Goal: Information Seeking & Learning: Learn about a topic

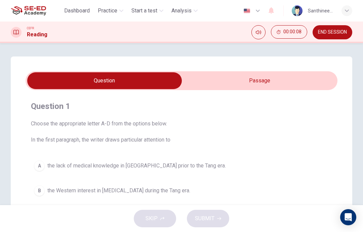
click at [229, 80] on input "checkbox" at bounding box center [105, 80] width 468 height 17
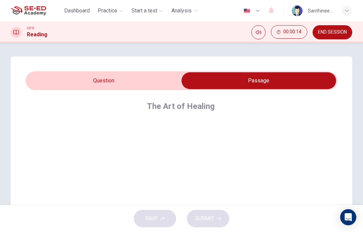
scroll to position [8, 0]
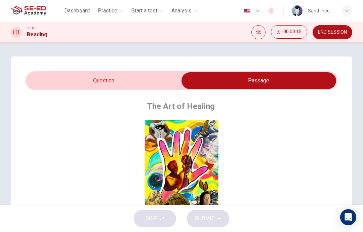
click at [195, 164] on button "Click to Zoom" at bounding box center [182, 169] width 58 height 16
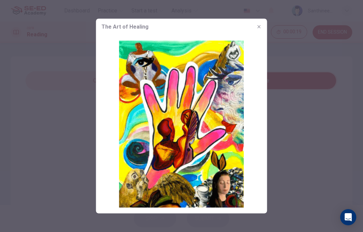
click at [284, 117] on div at bounding box center [181, 116] width 363 height 232
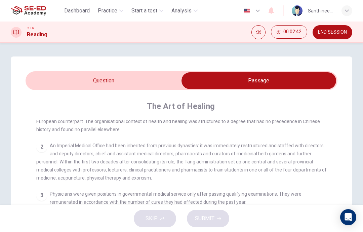
scroll to position [173, 0]
click at [305, 230] on div "SKIP SUBMIT" at bounding box center [181, 218] width 363 height 27
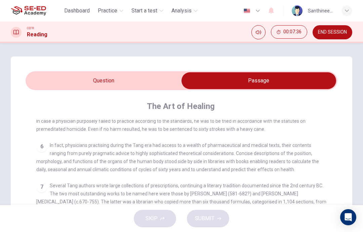
scroll to position [345, 0]
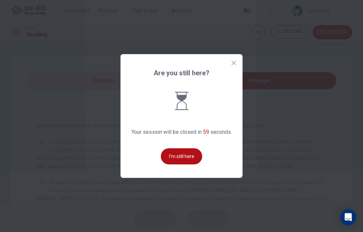
click at [186, 164] on button "I'm still here" at bounding box center [181, 156] width 41 height 16
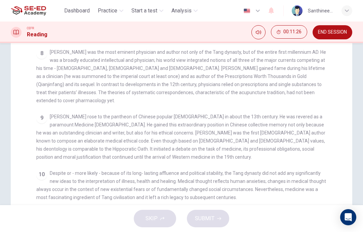
scroll to position [160, 0]
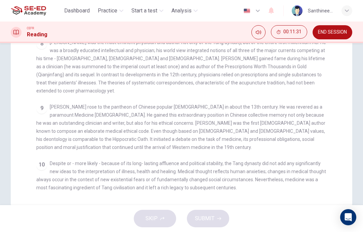
click at [332, 155] on div "CLICK TO ZOOM Click to Zoom 1 As with so much, the medicine of the Tang dynasty…" at bounding box center [185, 71] width 299 height 241
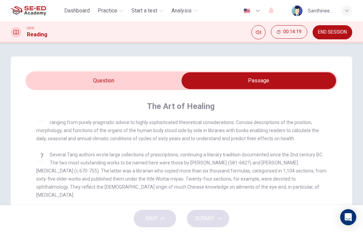
scroll to position [0, 0]
click at [134, 78] on input "checkbox" at bounding box center [259, 80] width 468 height 17
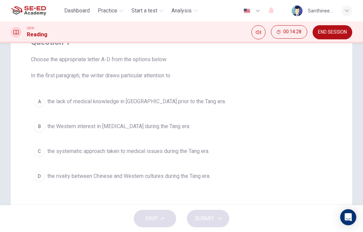
scroll to position [65, 0]
click at [39, 103] on div "A" at bounding box center [39, 101] width 11 height 11
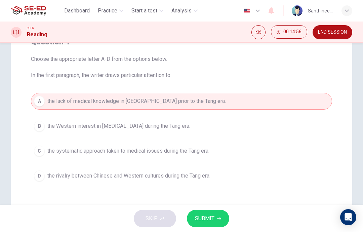
click at [214, 221] on span "SUBMIT" at bounding box center [204, 218] width 19 height 9
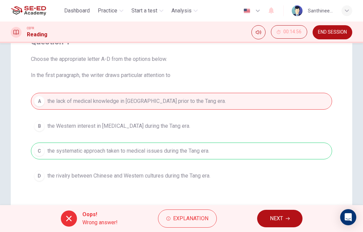
click at [263, 219] on button "NEXT" at bounding box center [279, 218] width 45 height 17
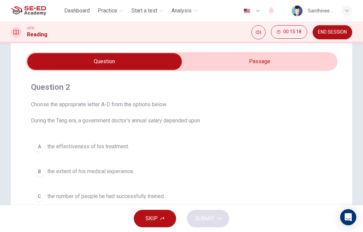
scroll to position [14, 0]
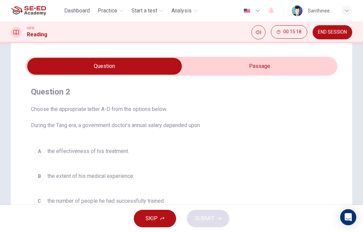
click at [284, 67] on input "checkbox" at bounding box center [105, 66] width 468 height 17
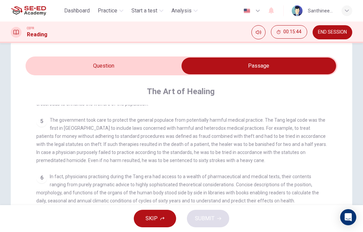
scroll to position [16, 0]
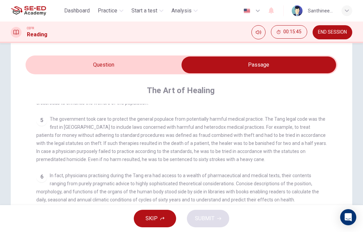
click at [146, 68] on input "checkbox" at bounding box center [259, 64] width 468 height 17
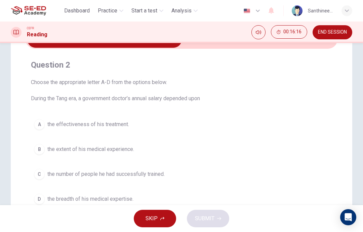
scroll to position [18, 0]
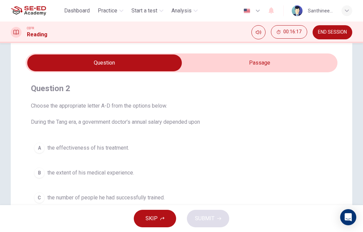
click at [249, 62] on input "checkbox" at bounding box center [105, 62] width 468 height 17
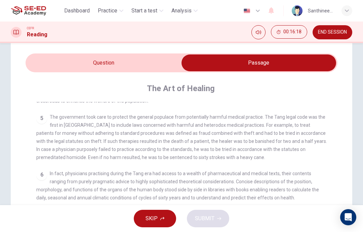
click at [145, 65] on input "checkbox" at bounding box center [259, 62] width 468 height 17
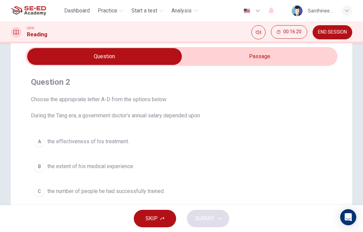
scroll to position [25, 0]
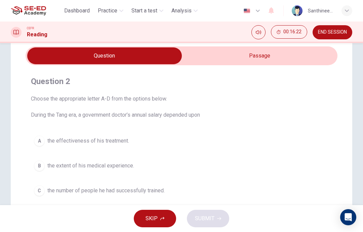
click at [236, 63] on input "checkbox" at bounding box center [105, 55] width 468 height 17
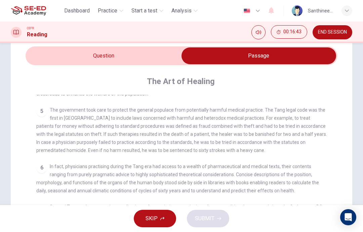
click at [162, 59] on input "checkbox" at bounding box center [259, 55] width 468 height 17
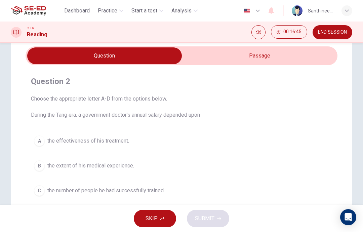
click at [111, 144] on span "the effectiveness of his treatment." at bounding box center [88, 141] width 82 height 8
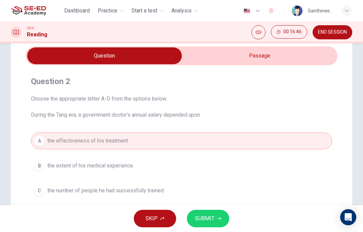
click at [210, 57] on input "checkbox" at bounding box center [105, 55] width 468 height 17
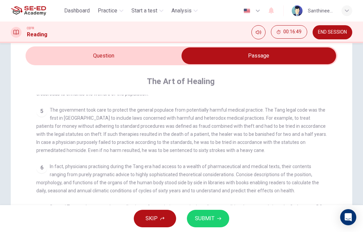
scroll to position [299, 0]
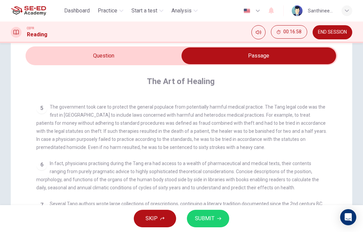
click at [157, 53] on input "checkbox" at bounding box center [259, 55] width 468 height 17
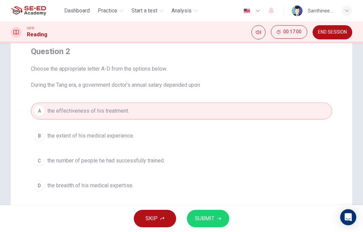
scroll to position [62, 0]
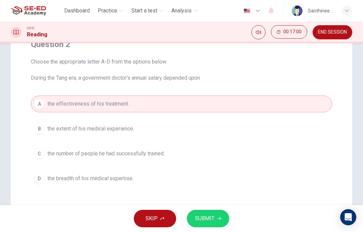
click at [206, 226] on button "SUBMIT" at bounding box center [208, 218] width 42 height 17
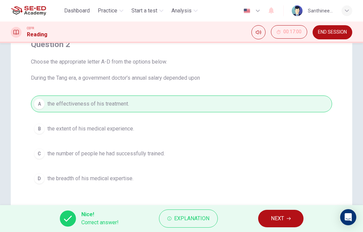
click at [280, 219] on span "NEXT" at bounding box center [277, 218] width 13 height 9
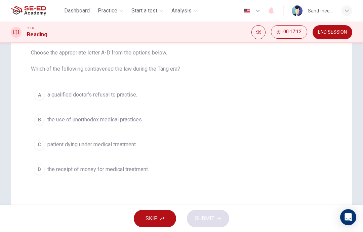
scroll to position [73, 0]
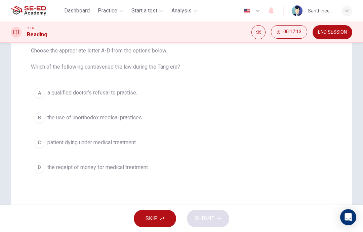
click at [167, 141] on button "C patient dying under medical treatment." at bounding box center [181, 142] width 301 height 17
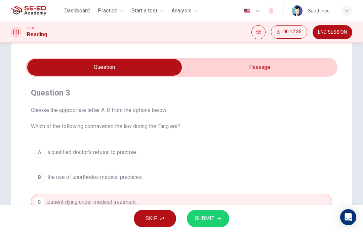
scroll to position [12, 0]
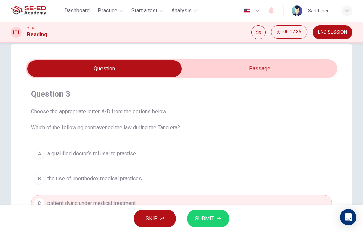
click at [250, 68] on input "checkbox" at bounding box center [105, 68] width 468 height 17
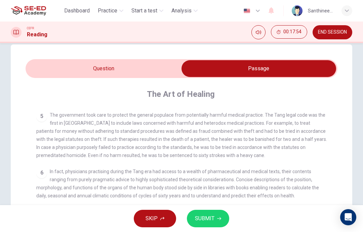
scroll to position [303, 0]
click at [148, 66] on input "checkbox" at bounding box center [259, 68] width 468 height 17
checkbox input "false"
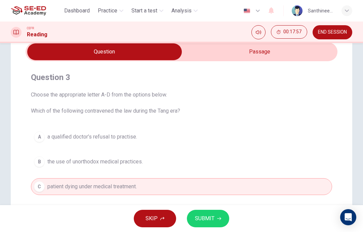
scroll to position [30, 0]
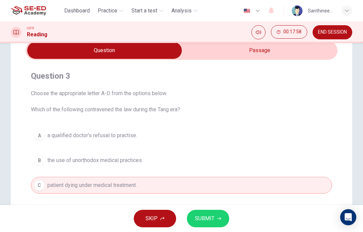
click at [134, 162] on span "the use of unorthodox medical practices." at bounding box center [94, 160] width 95 height 8
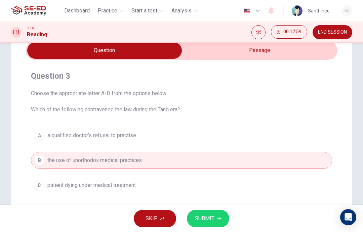
click at [205, 226] on button "SUBMIT" at bounding box center [208, 218] width 42 height 17
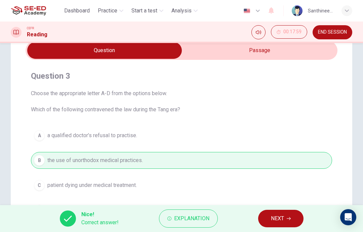
click at [279, 217] on span "NEXT" at bounding box center [277, 218] width 13 height 9
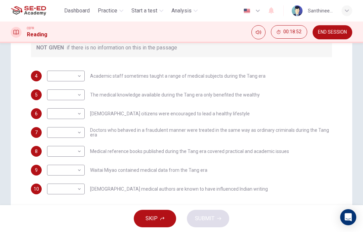
scroll to position [154, 0]
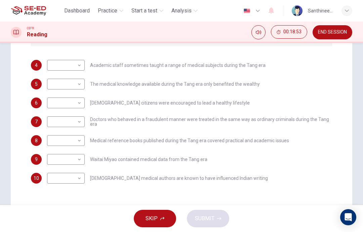
click at [81, 103] on body "This site uses cookies, as explained in our Privacy Policy . If you agree to th…" at bounding box center [181, 116] width 363 height 232
click at [74, 125] on li "NO" at bounding box center [66, 124] width 38 height 11
type input "NO"
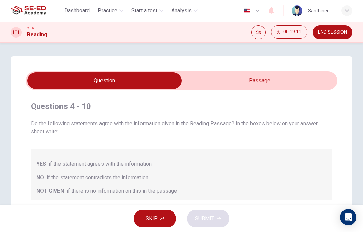
scroll to position [0, 0]
click at [210, 83] on input "checkbox" at bounding box center [105, 80] width 468 height 17
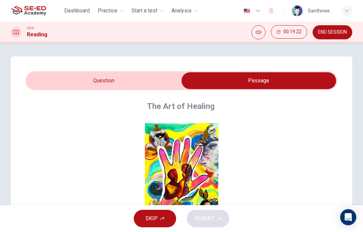
click at [145, 84] on input "checkbox" at bounding box center [259, 80] width 468 height 17
checkbox input "false"
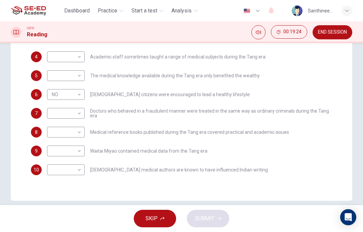
scroll to position [165, 0]
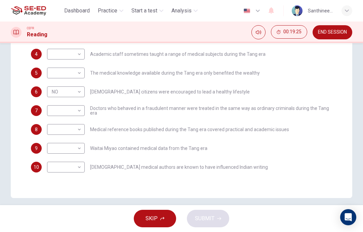
click at [81, 144] on body "This site uses cookies, as explained in our Privacy Policy . If you agree to th…" at bounding box center [181, 116] width 363 height 232
click at [75, 169] on li "NO" at bounding box center [66, 169] width 38 height 11
type input "NO"
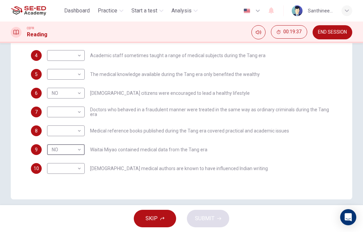
click at [63, 205] on div "SKIP SUBMIT" at bounding box center [181, 218] width 363 height 27
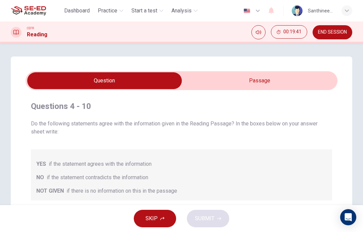
scroll to position [0, 0]
click at [274, 80] on input "checkbox" at bounding box center [105, 80] width 468 height 17
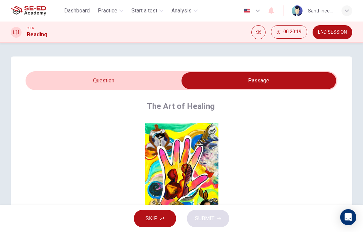
click at [136, 78] on input "checkbox" at bounding box center [259, 80] width 468 height 17
checkbox input "false"
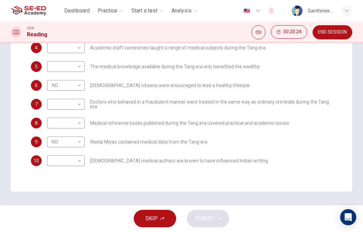
scroll to position [171, 0]
click at [77, 162] on body "This site uses cookies, as explained in our Privacy Policy . If you agree to th…" at bounding box center [181, 116] width 363 height 232
click at [73, 174] on li "YES" at bounding box center [66, 171] width 38 height 11
type input "YES"
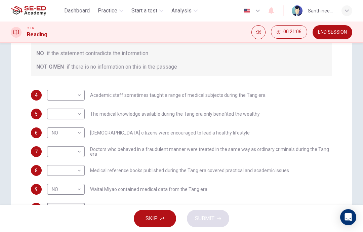
scroll to position [126, 0]
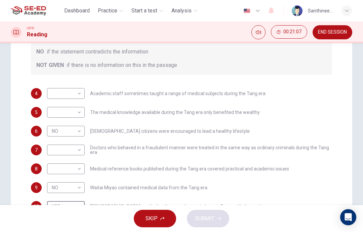
click at [77, 111] on body "This site uses cookies, as explained in our Privacy Policy . If you agree to th…" at bounding box center [181, 116] width 363 height 232
click at [75, 122] on li "YES" at bounding box center [66, 123] width 38 height 11
type input "YES"
click at [80, 94] on body "This site uses cookies, as explained in our Privacy Policy . If you agree to th…" at bounding box center [181, 116] width 363 height 232
click at [76, 114] on li "NO" at bounding box center [66, 115] width 38 height 11
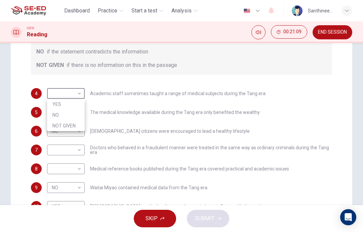
type input "NO"
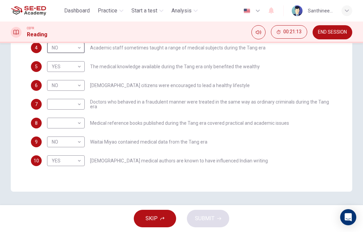
scroll to position [171, 0]
click at [78, 104] on body "This site uses cookies, as explained in our Privacy Policy . If you agree to th…" at bounding box center [181, 116] width 363 height 232
click at [67, 119] on li "YES" at bounding box center [66, 115] width 38 height 11
type input "YES"
click at [82, 122] on body "This site uses cookies, as explained in our Privacy Policy . If you agree to th…" at bounding box center [181, 116] width 363 height 232
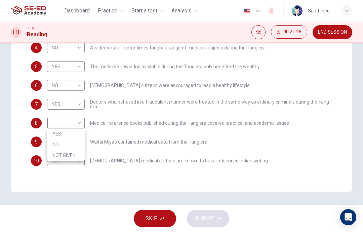
click at [74, 131] on li "YES" at bounding box center [66, 133] width 38 height 11
type input "YES"
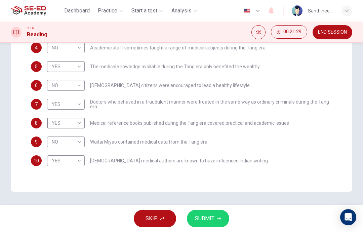
click at [202, 219] on span "SUBMIT" at bounding box center [204, 218] width 19 height 9
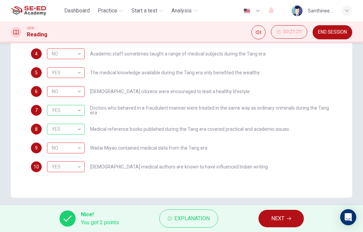
scroll to position [166, 0]
click at [75, 150] on div "NO" at bounding box center [64, 147] width 35 height 19
click at [73, 167] on div "YES" at bounding box center [64, 166] width 35 height 19
click at [79, 54] on div "NO" at bounding box center [64, 53] width 35 height 19
click at [80, 72] on div "YES" at bounding box center [64, 72] width 35 height 19
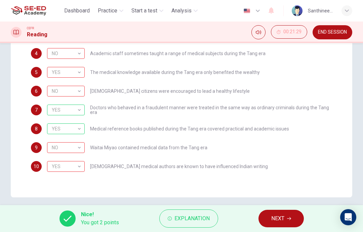
click at [78, 95] on div "NO" at bounding box center [64, 91] width 35 height 19
click at [78, 129] on div "YES" at bounding box center [64, 128] width 35 height 19
click at [77, 148] on div "NO" at bounding box center [64, 147] width 35 height 19
click at [78, 161] on div "YES" at bounding box center [64, 166] width 35 height 19
click at [275, 217] on span "NEXT" at bounding box center [277, 218] width 13 height 9
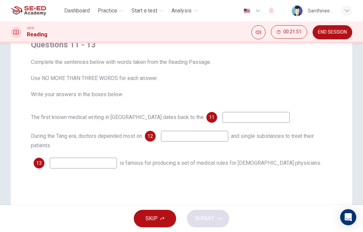
scroll to position [62, 0]
click at [187, 136] on input at bounding box center [194, 135] width 67 height 11
type input "T"
type input "Words"
click at [105, 160] on input at bounding box center [83, 162] width 67 height 11
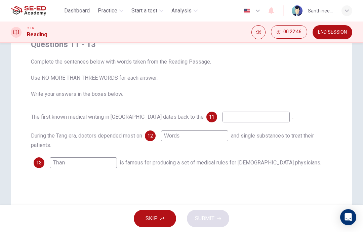
type input "Than"
click at [222, 116] on input at bounding box center [255, 117] width 67 height 11
type input "M"
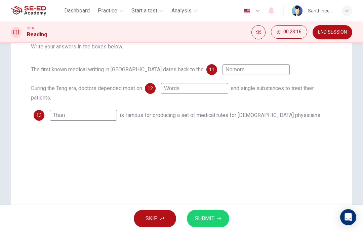
scroll to position [109, 0]
type input "No more"
click at [224, 146] on div "Questions 11 - 13 Complete the sentences below with words taken from the Readin…" at bounding box center [181, 83] width 341 height 270
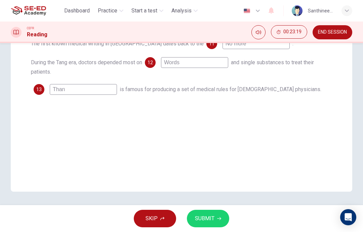
scroll to position [135, 0]
click at [209, 216] on span "SUBMIT" at bounding box center [204, 218] width 19 height 9
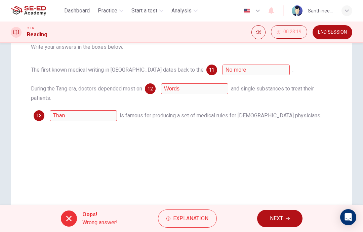
scroll to position [105, 0]
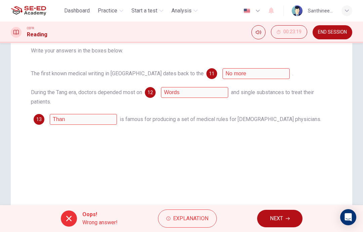
click at [111, 113] on div "The first known medical writing in China dates back to the 11 No more . During …" at bounding box center [181, 96] width 301 height 56
click at [121, 119] on span "is famous for producing a set of medical rules for Chinese physicians." at bounding box center [221, 119] width 202 height 6
click at [45, 114] on div "13 Than" at bounding box center [75, 119] width 83 height 11
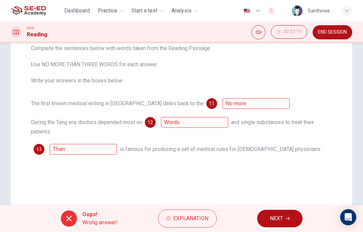
scroll to position [77, 0]
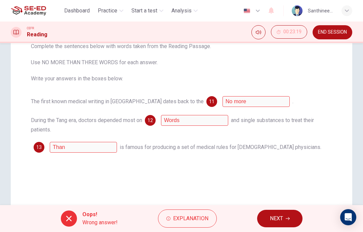
click at [153, 119] on span "12" at bounding box center [150, 120] width 5 height 5
click at [209, 100] on span "11" at bounding box center [211, 101] width 5 height 5
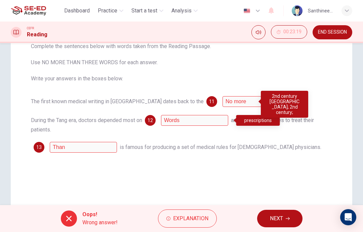
click at [274, 216] on span "NEXT" at bounding box center [276, 218] width 13 height 9
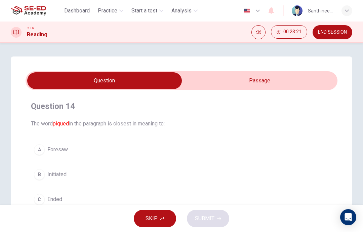
click at [252, 81] on input "checkbox" at bounding box center [105, 80] width 468 height 17
checkbox input "true"
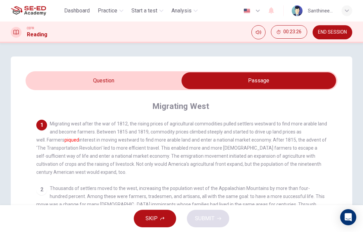
click at [332, 35] on span "END SESSION" at bounding box center [332, 32] width 29 height 5
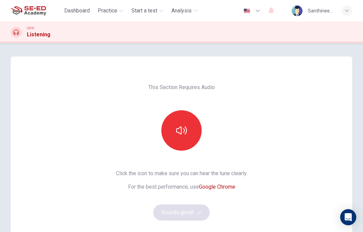
click at [113, 7] on span "Practice" at bounding box center [107, 11] width 19 height 8
click at [185, 134] on icon "button" at bounding box center [181, 130] width 11 height 11
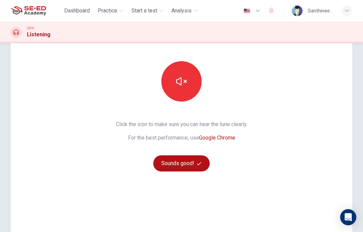
scroll to position [51, 0]
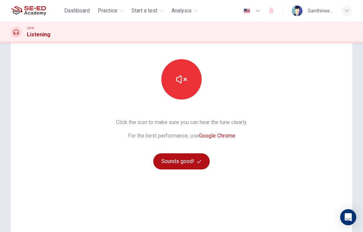
click at [194, 167] on button "Sounds good!" at bounding box center [181, 161] width 56 height 16
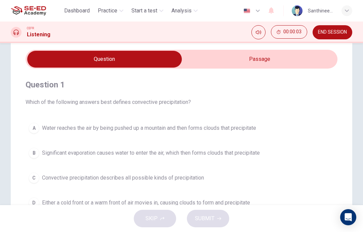
scroll to position [22, 0]
click at [272, 59] on input "checkbox" at bounding box center [105, 58] width 468 height 17
checkbox input "true"
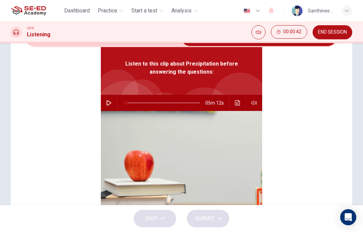
scroll to position [44, 0]
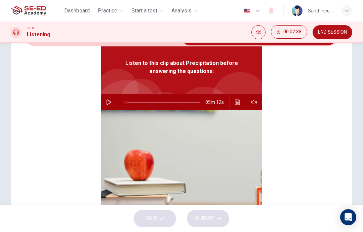
click at [106, 105] on button "button" at bounding box center [109, 102] width 11 height 16
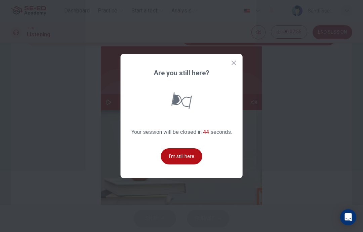
click at [184, 164] on button "I'm still here" at bounding box center [181, 156] width 41 height 16
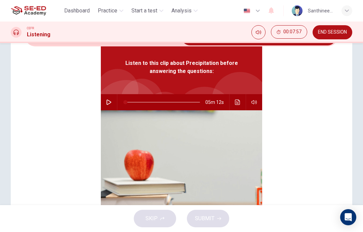
click at [108, 99] on button "button" at bounding box center [109, 102] width 11 height 16
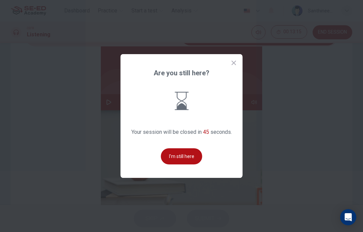
click at [185, 164] on button "I'm still here" at bounding box center [181, 156] width 41 height 16
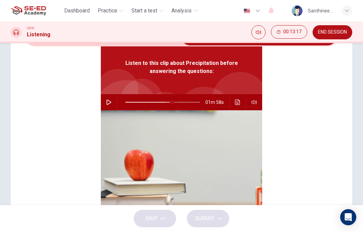
type input "70"
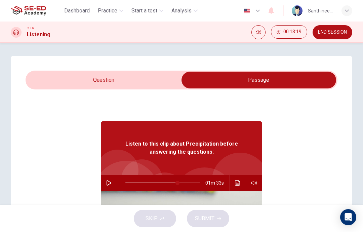
scroll to position [3, 0]
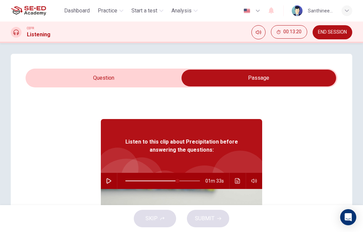
click at [139, 77] on input "checkbox" at bounding box center [259, 78] width 468 height 17
checkbox input "false"
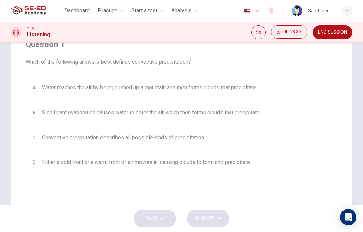
scroll to position [62, 0]
click at [228, 86] on span "Water reaches the air by being pushed up a mountain and then forms clouds that …" at bounding box center [149, 88] width 214 height 8
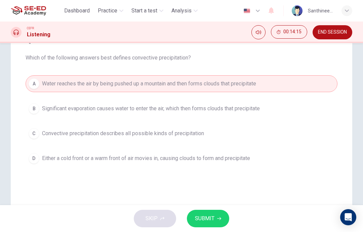
scroll to position [66, 0]
click at [205, 116] on button "B Significant evaporation causes water to enter the air, which then forms cloud…" at bounding box center [182, 108] width 312 height 17
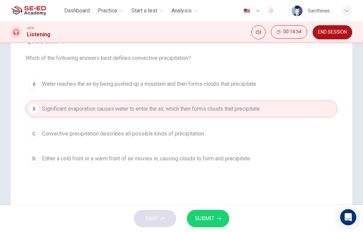
click at [205, 221] on span "SUBMIT" at bounding box center [204, 218] width 19 height 9
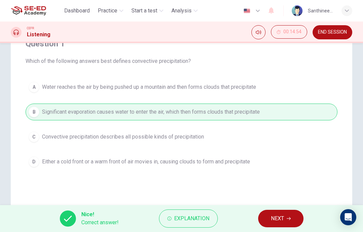
scroll to position [70, 0]
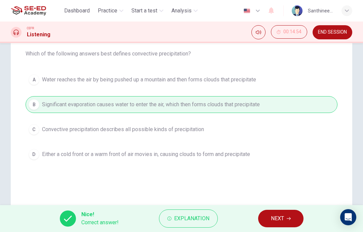
click at [275, 223] on button "NEXT" at bounding box center [280, 218] width 45 height 17
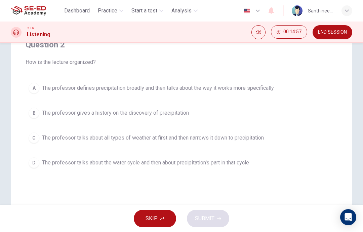
scroll to position [63, 0]
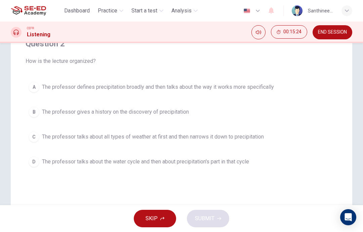
click at [151, 164] on span "The professor talks about the water cycle and then about precipitation's part i…" at bounding box center [145, 162] width 207 height 8
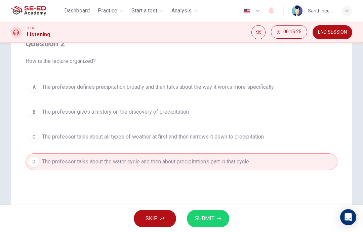
click at [208, 217] on span "SUBMIT" at bounding box center [204, 218] width 19 height 9
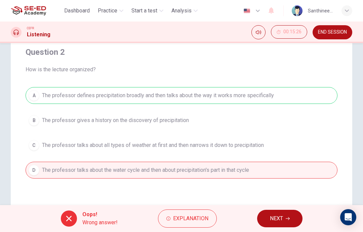
scroll to position [54, 0]
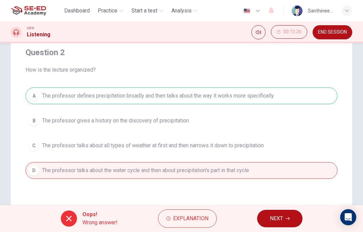
click at [270, 214] on span "NEXT" at bounding box center [276, 218] width 13 height 9
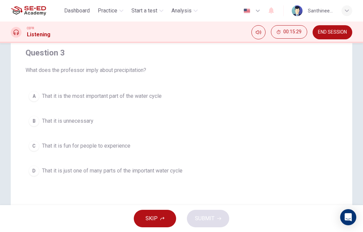
scroll to position [54, 0]
click at [169, 169] on span "That it is just one of many parts of the important water cycle" at bounding box center [112, 170] width 140 height 8
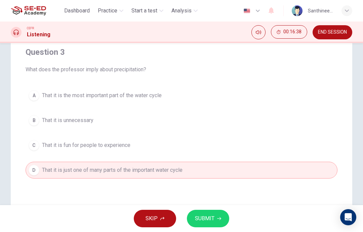
click at [210, 219] on span "SUBMIT" at bounding box center [204, 218] width 19 height 9
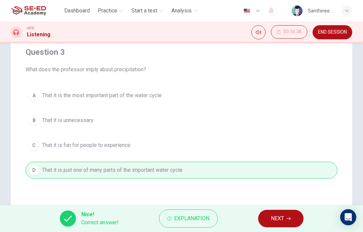
click at [273, 218] on span "NEXT" at bounding box center [277, 218] width 13 height 9
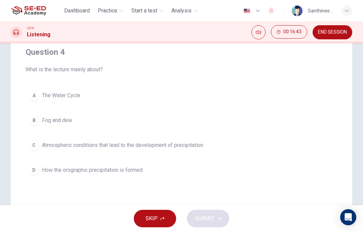
click at [72, 97] on span "The Water Cycle" at bounding box center [61, 95] width 38 height 8
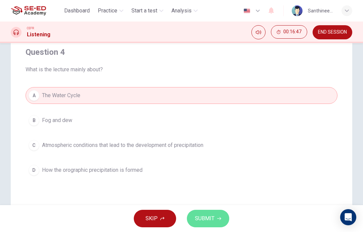
click at [207, 220] on span "SUBMIT" at bounding box center [204, 218] width 19 height 9
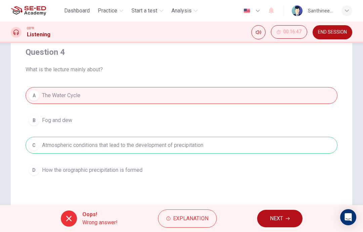
click at [285, 219] on button "NEXT" at bounding box center [279, 218] width 45 height 17
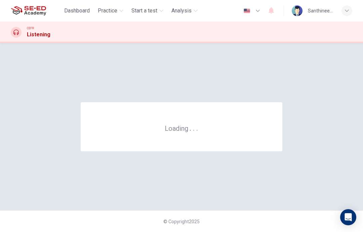
scroll to position [0, 0]
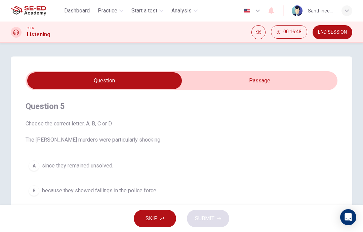
click at [278, 84] on input "checkbox" at bounding box center [105, 80] width 468 height 17
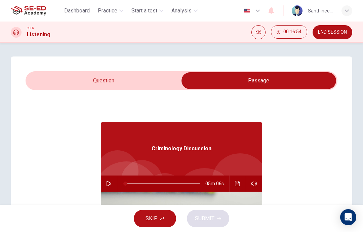
click at [126, 78] on input "checkbox" at bounding box center [259, 80] width 468 height 17
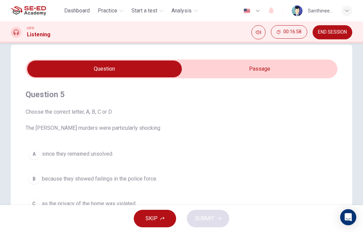
scroll to position [3, 0]
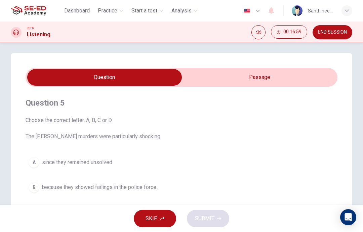
click at [220, 79] on input "checkbox" at bounding box center [105, 77] width 468 height 17
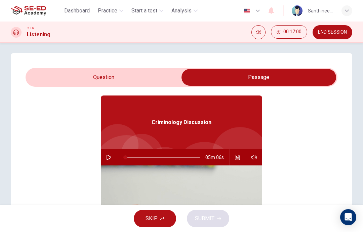
scroll to position [25, 0]
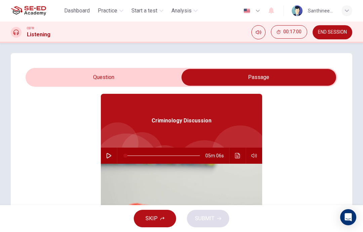
click at [128, 78] on input "checkbox" at bounding box center [259, 77] width 468 height 17
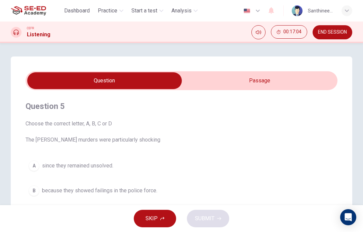
scroll to position [0, 0]
click at [219, 86] on input "checkbox" at bounding box center [105, 80] width 468 height 17
checkbox input "true"
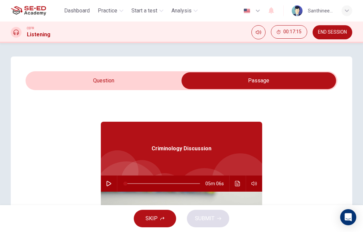
click at [112, 184] on button "button" at bounding box center [109, 183] width 11 height 16
click at [311, 229] on div "SKIP SUBMIT" at bounding box center [181, 218] width 363 height 27
type input "54"
click at [130, 80] on input "checkbox" at bounding box center [259, 80] width 468 height 17
checkbox input "false"
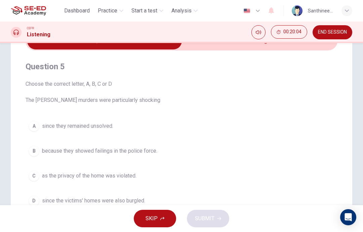
scroll to position [40, 0]
click at [154, 152] on span "because they showed failings in the police force." at bounding box center [99, 150] width 115 height 8
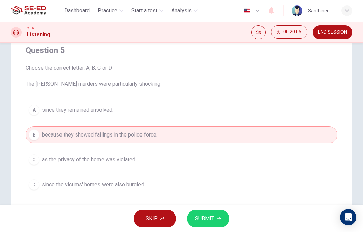
click at [147, 159] on button "C as the privacy of the home was violated." at bounding box center [182, 159] width 312 height 17
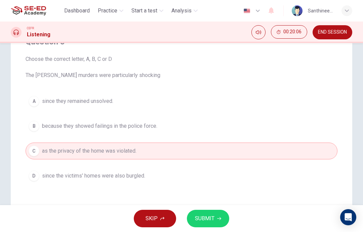
scroll to position [65, 0]
click at [142, 174] on span "since the victims' homes were also burgled." at bounding box center [93, 175] width 103 height 8
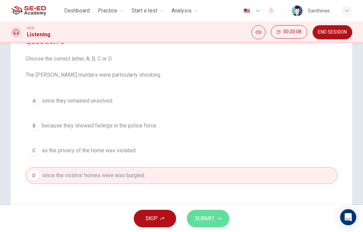
click at [216, 217] on button "SUBMIT" at bounding box center [208, 218] width 42 height 17
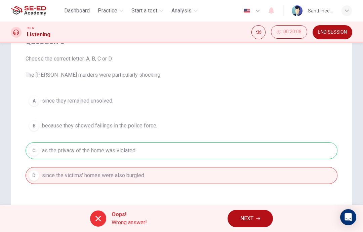
click at [238, 214] on button "NEXT" at bounding box center [250, 218] width 45 height 17
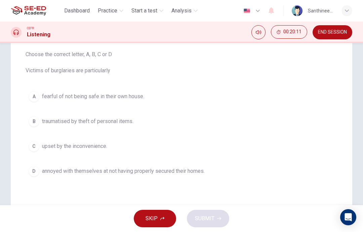
scroll to position [70, 0]
click at [151, 168] on span "annoyed with themselves at not having properly secured their homes." at bounding box center [123, 171] width 163 height 8
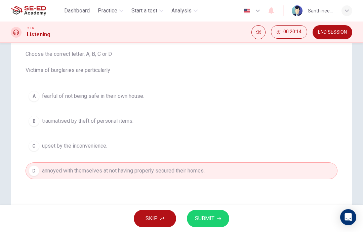
click at [218, 220] on icon "button" at bounding box center [219, 218] width 4 height 4
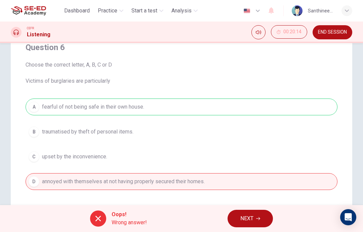
scroll to position [57, 0]
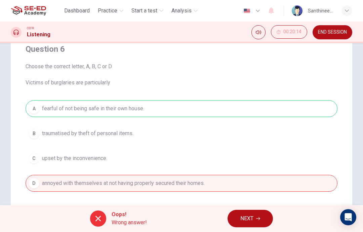
click at [243, 217] on span "NEXT" at bounding box center [246, 218] width 13 height 9
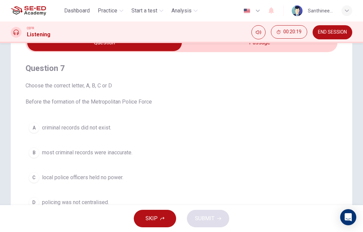
scroll to position [34, 0]
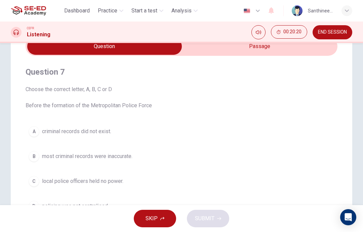
click at [120, 177] on span "local police officers held no power." at bounding box center [82, 181] width 81 height 8
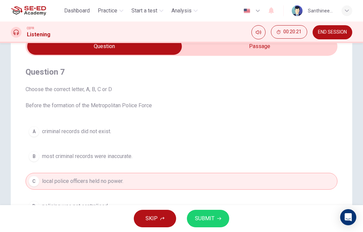
click at [212, 227] on button "SUBMIT" at bounding box center [208, 218] width 42 height 17
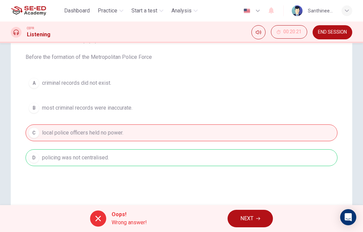
click at [232, 230] on div "Oops! Wrong answer! NEXT" at bounding box center [181, 218] width 363 height 27
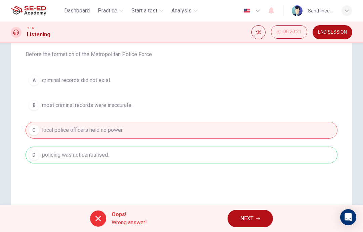
click at [232, 229] on div "Oops! Wrong answer! NEXT" at bounding box center [181, 218] width 363 height 27
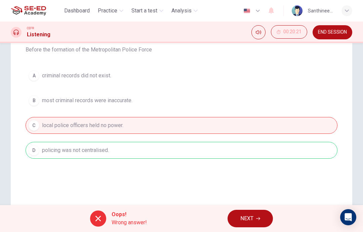
scroll to position [90, 0]
click at [242, 217] on span "NEXT" at bounding box center [246, 218] width 13 height 9
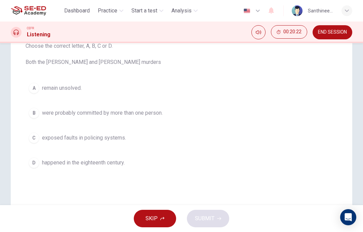
scroll to position [78, 0]
click at [117, 159] on span "happened in the eighteenth century." at bounding box center [83, 162] width 83 height 8
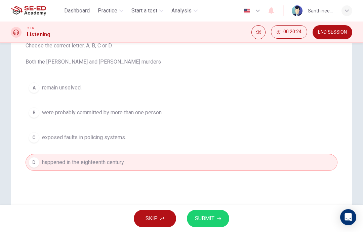
click at [219, 217] on icon "button" at bounding box center [219, 218] width 4 height 4
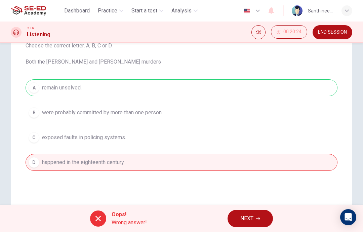
click at [246, 218] on span "NEXT" at bounding box center [246, 218] width 13 height 9
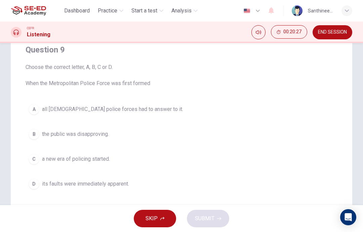
scroll to position [56, 0]
click at [104, 136] on span "the public was disapproving." at bounding box center [75, 135] width 67 height 8
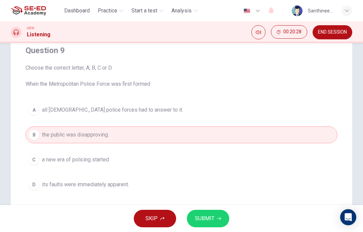
click at [204, 220] on span "SUBMIT" at bounding box center [204, 218] width 19 height 9
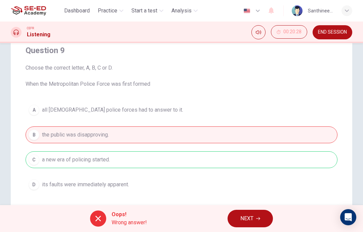
click at [239, 213] on button "NEXT" at bounding box center [250, 218] width 45 height 17
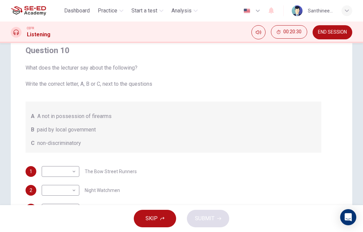
scroll to position [0, 0]
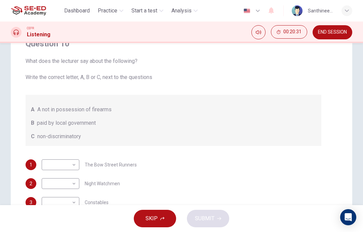
click at [158, 178] on div "2 ​ ​ Night Watchmen" at bounding box center [174, 183] width 296 height 11
click at [77, 183] on body "This site uses cookies, as explained in our Privacy Policy . If you agree to th…" at bounding box center [181, 116] width 363 height 232
click at [73, 195] on li "A" at bounding box center [61, 194] width 38 height 11
type input "A"
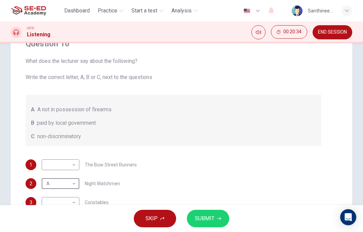
click at [76, 164] on body "This site uses cookies, as explained in our Privacy Policy . If you agree to th…" at bounding box center [181, 116] width 363 height 232
click at [74, 175] on li "A" at bounding box center [61, 175] width 38 height 11
click at [76, 164] on body "This site uses cookies, as explained in our Privacy Policy . If you agree to th…" at bounding box center [181, 116] width 363 height 232
click at [69, 184] on li "B" at bounding box center [61, 186] width 38 height 11
type input "B"
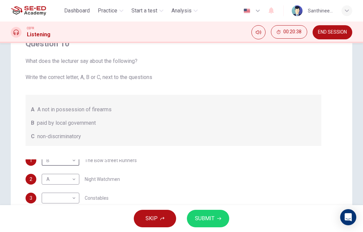
click at [73, 196] on body "This site uses cookies, as explained in our Privacy Policy . If you agree to th…" at bounding box center [181, 116] width 363 height 232
click at [60, 226] on li "C" at bounding box center [61, 221] width 38 height 11
type input "C"
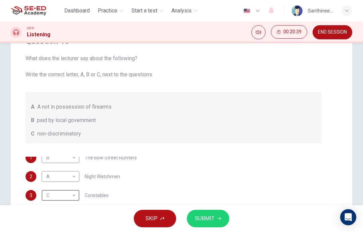
click at [207, 220] on span "SUBMIT" at bounding box center [204, 218] width 19 height 9
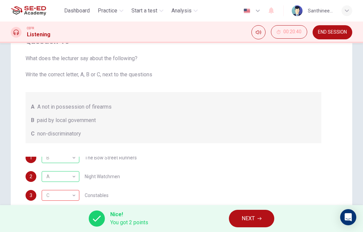
click at [233, 219] on button "NEXT" at bounding box center [251, 218] width 45 height 17
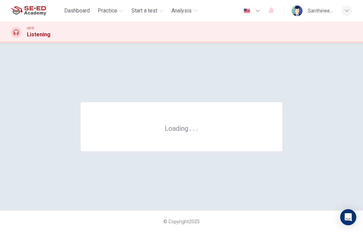
scroll to position [0, 0]
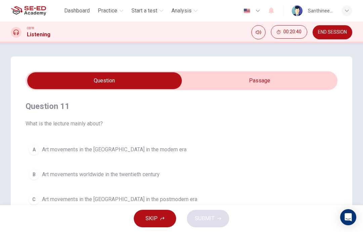
click at [228, 80] on input "checkbox" at bounding box center [105, 80] width 468 height 17
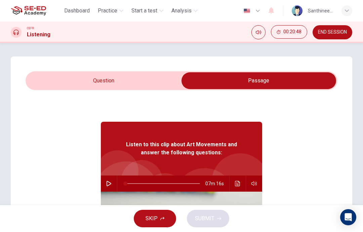
click at [161, 81] on input "checkbox" at bounding box center [259, 80] width 468 height 17
checkbox input "false"
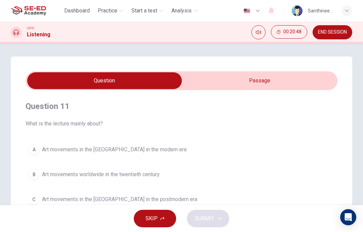
click at [333, 34] on span "END SESSION" at bounding box center [332, 32] width 29 height 5
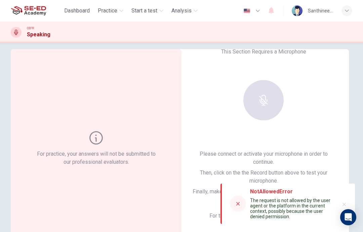
scroll to position [9, 0]
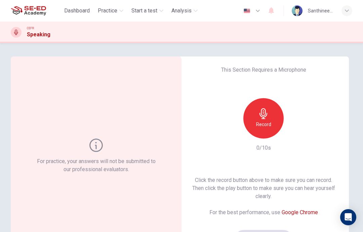
click at [267, 120] on div "Record" at bounding box center [263, 118] width 40 height 40
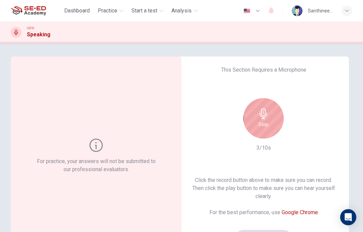
click at [268, 124] on h6 "Stop" at bounding box center [263, 124] width 10 height 8
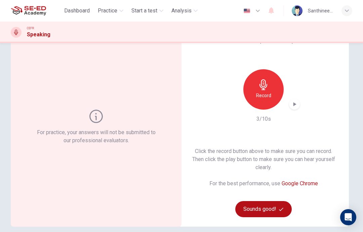
scroll to position [28, 0]
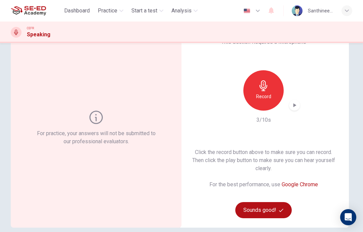
click at [297, 104] on icon "button" at bounding box center [294, 105] width 7 height 7
click at [268, 98] on h6 "Record" at bounding box center [263, 96] width 15 height 8
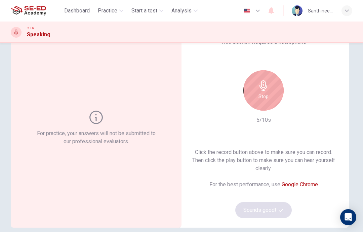
click at [272, 94] on div "Stop" at bounding box center [263, 90] width 40 height 40
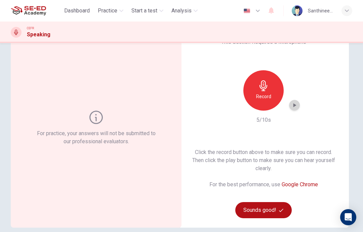
click at [294, 105] on icon "button" at bounding box center [294, 105] width 3 height 4
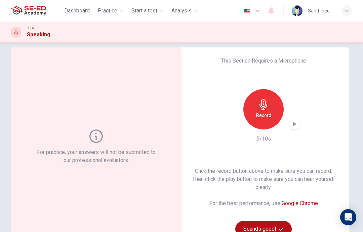
scroll to position [9, 0]
click at [297, 125] on icon "button" at bounding box center [294, 124] width 7 height 7
click at [261, 110] on icon "button" at bounding box center [263, 104] width 11 height 11
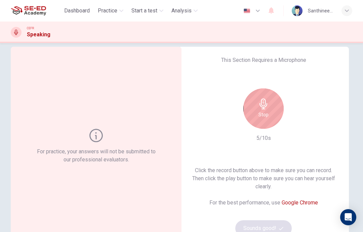
scroll to position [5, 0]
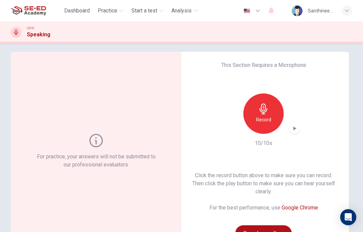
click at [267, 125] on div "Record" at bounding box center [263, 113] width 40 height 40
click at [271, 124] on div "Record" at bounding box center [263, 113] width 40 height 40
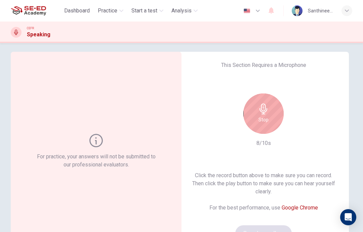
click at [268, 115] on div "Stop" at bounding box center [263, 113] width 40 height 40
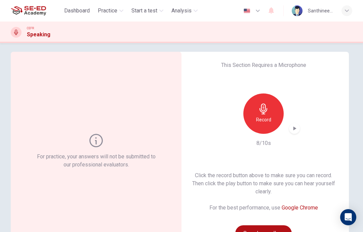
click at [294, 130] on icon "button" at bounding box center [294, 128] width 7 height 7
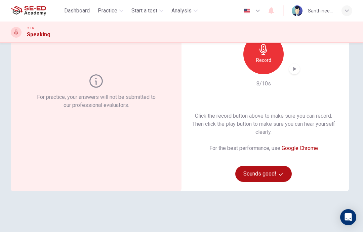
scroll to position [71, 0]
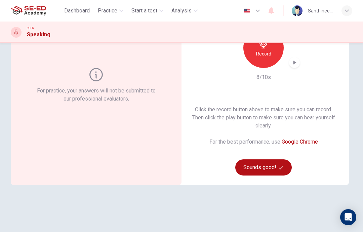
click at [270, 171] on button "Sounds good!" at bounding box center [263, 167] width 56 height 16
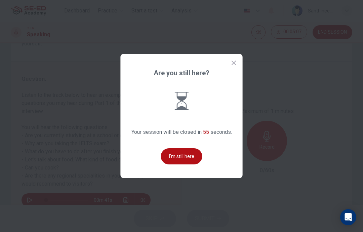
click at [174, 164] on button "I'm still here" at bounding box center [181, 156] width 41 height 16
click at [179, 164] on button "I'm still here" at bounding box center [181, 156] width 41 height 16
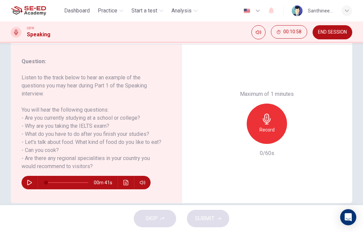
scroll to position [93, 0]
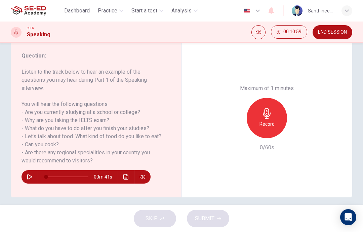
click at [31, 174] on button "button" at bounding box center [29, 176] width 11 height 13
click at [30, 179] on icon "button" at bounding box center [29, 176] width 5 height 5
click at [34, 180] on button "button" at bounding box center [29, 176] width 11 height 13
click at [35, 176] on button "button" at bounding box center [29, 176] width 11 height 13
click at [37, 168] on div "00m 34s" at bounding box center [92, 174] width 141 height 19
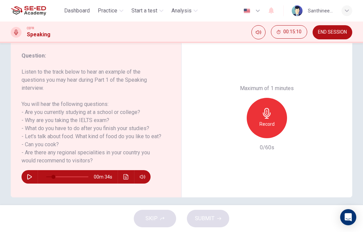
click at [37, 168] on div "00m 34s" at bounding box center [92, 174] width 141 height 19
click at [33, 176] on button "button" at bounding box center [29, 176] width 11 height 13
click at [32, 178] on button "button" at bounding box center [29, 176] width 11 height 13
click at [270, 108] on icon "button" at bounding box center [266, 113] width 11 height 11
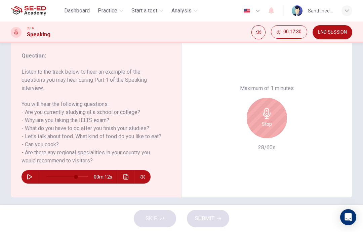
click at [260, 98] on div "Stop" at bounding box center [267, 118] width 40 height 40
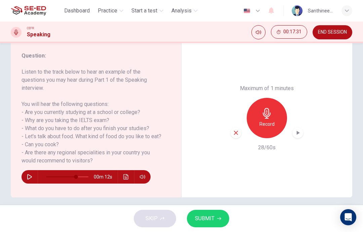
click at [302, 127] on div "button" at bounding box center [297, 132] width 11 height 11
click at [237, 131] on icon "button" at bounding box center [236, 133] width 4 height 4
click at [265, 98] on div "Record" at bounding box center [267, 118] width 40 height 40
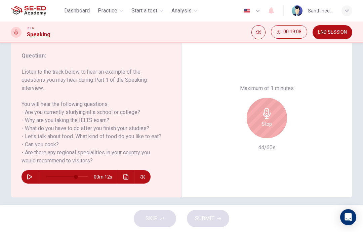
click at [277, 98] on div "Stop" at bounding box center [267, 118] width 40 height 40
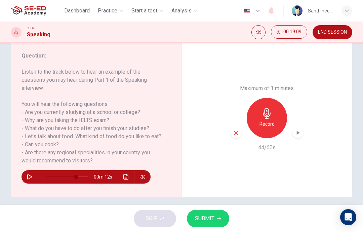
click at [298, 129] on icon "button" at bounding box center [297, 132] width 7 height 7
click at [234, 127] on div "button" at bounding box center [236, 132] width 11 height 11
type input "71"
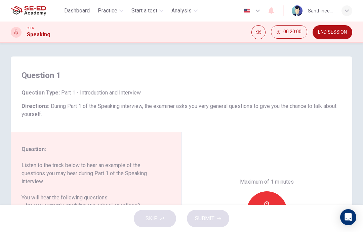
scroll to position [0, 0]
click at [328, 32] on span "END SESSION" at bounding box center [332, 32] width 29 height 5
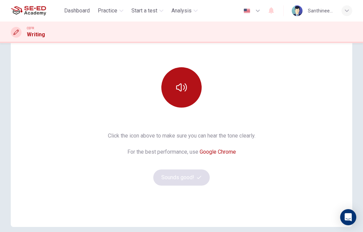
scroll to position [69, 0]
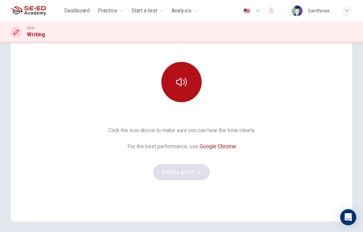
click at [188, 86] on button "button" at bounding box center [181, 82] width 40 height 40
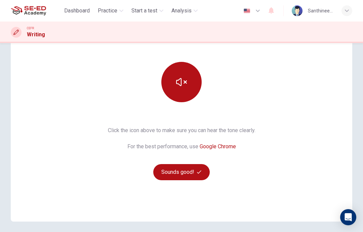
click at [188, 172] on button "Sounds good!" at bounding box center [181, 172] width 56 height 16
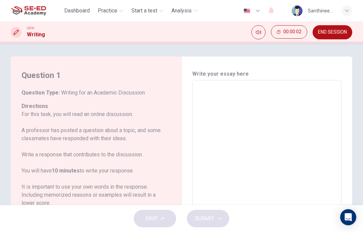
scroll to position [0, 0]
click at [287, 230] on div "SKIP SUBMIT" at bounding box center [181, 218] width 363 height 27
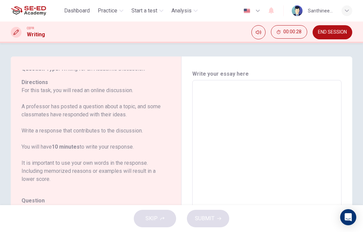
scroll to position [-4, 0]
click at [336, 32] on span "END SESSION" at bounding box center [332, 32] width 29 height 5
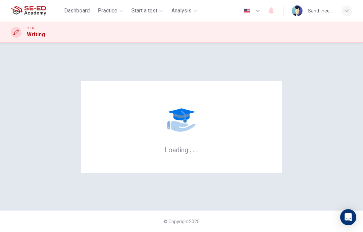
scroll to position [0, 0]
